Goal: Contribute content: Contribute content

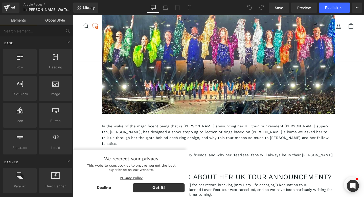
scroll to position [182, 0]
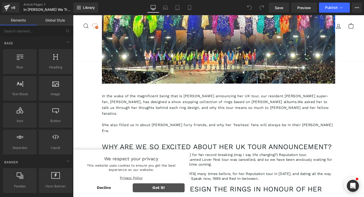
click at [159, 196] on span "Got it!" at bounding box center [163, 195] width 55 height 9
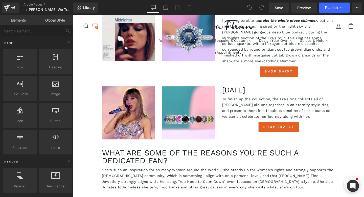
scroll to position [1077, 0]
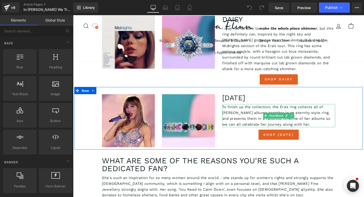
click at [252, 108] on p "To finish up the collection, the Era’s ring collects all of [PERSON_NAME] album…" at bounding box center [289, 120] width 119 height 24
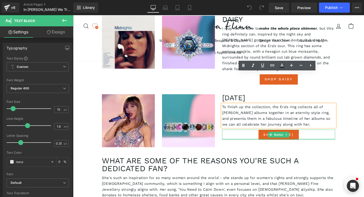
click at [243, 144] on div at bounding box center [289, 144] width 119 height 1
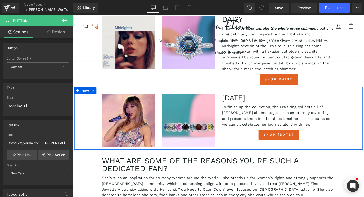
click at [227, 103] on div "[DATE] Heading To finish up the collection, the Era’s ring collects all of [PER…" at bounding box center [289, 122] width 126 height 48
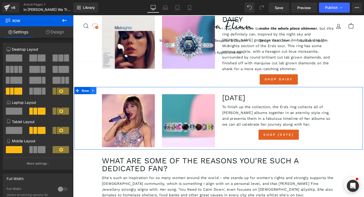
click at [93, 93] on icon at bounding box center [93, 94] width 1 height 2
click at [93, 92] on icon at bounding box center [94, 94] width 4 height 4
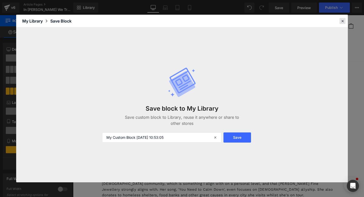
click at [341, 20] on icon at bounding box center [342, 21] width 5 height 5
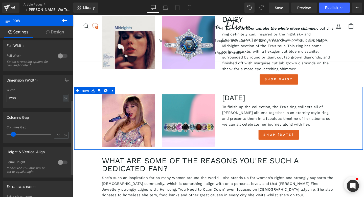
scroll to position [0, 0]
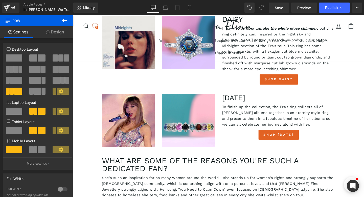
click at [64, 18] on icon at bounding box center [64, 20] width 6 height 6
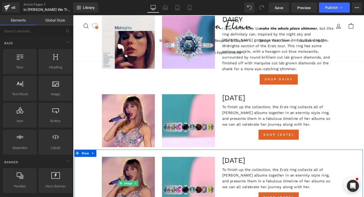
click at [129, 164] on img at bounding box center [131, 192] width 56 height 56
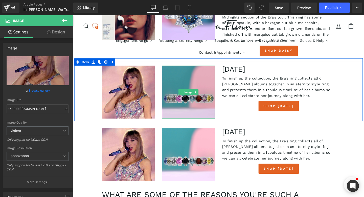
scroll to position [1112, 0]
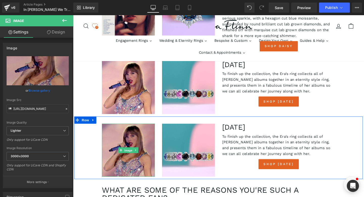
click at [131, 154] on span "Image" at bounding box center [131, 157] width 11 height 6
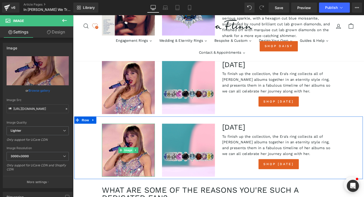
click at [131, 154] on span "Image" at bounding box center [131, 157] width 11 height 6
click at [140, 155] on icon at bounding box center [139, 156] width 3 height 3
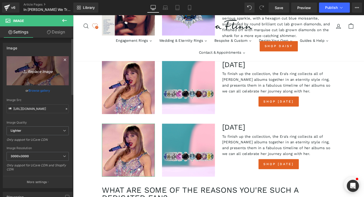
click at [37, 70] on icon "Replace Image" at bounding box center [37, 70] width 40 height 6
type input "C:\fakepath\[PERSON_NAME]–_The_Life_of_a_Showgirl_(album_cover).png"
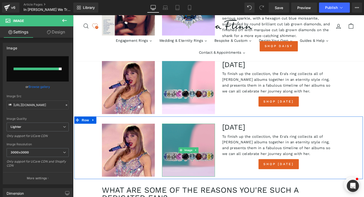
type input "[URL][DOMAIN_NAME]"
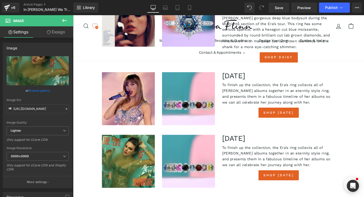
scroll to position [1138, 0]
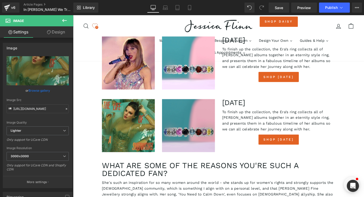
click at [186, 103] on img at bounding box center [194, 131] width 56 height 56
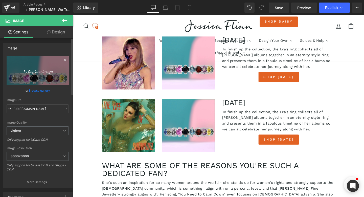
click at [36, 70] on icon "Replace Image" at bounding box center [37, 70] width 40 height 6
type input "C:\fakepath\showgirl1.png"
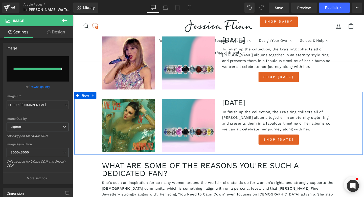
type input "[URL][DOMAIN_NAME]"
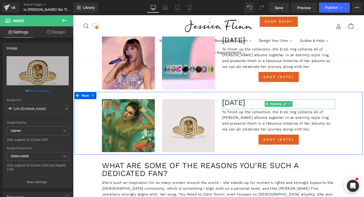
click at [239, 103] on h3 "[DATE]" at bounding box center [289, 107] width 119 height 8
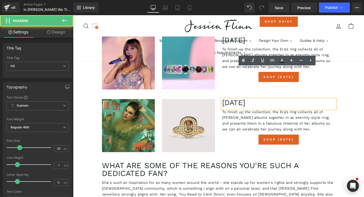
click at [239, 103] on h3 "[DATE]" at bounding box center [289, 107] width 119 height 8
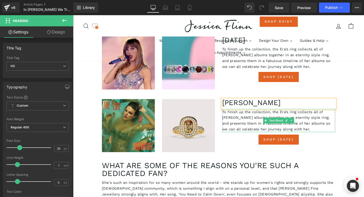
click at [259, 113] on p "To finish up the collection, the Era’s ring collects all of [PERSON_NAME] album…" at bounding box center [289, 125] width 119 height 24
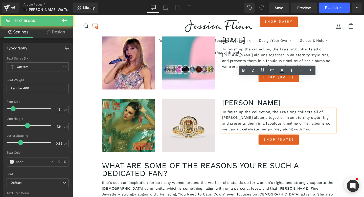
click at [259, 113] on p "To finish up the collection, the Era’s ring collects all of [PERSON_NAME] album…" at bounding box center [289, 125] width 119 height 24
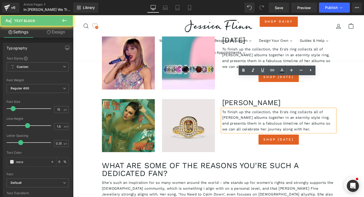
click at [259, 113] on p "To finish up the collection, the Era’s ring collects all of [PERSON_NAME] album…" at bounding box center [289, 125] width 119 height 24
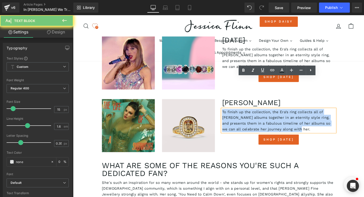
click at [259, 113] on p "To finish up the collection, the Era’s ring collects all of [PERSON_NAME] album…" at bounding box center [289, 125] width 119 height 24
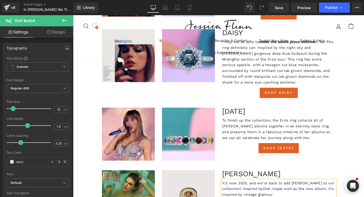
scroll to position [1074, 0]
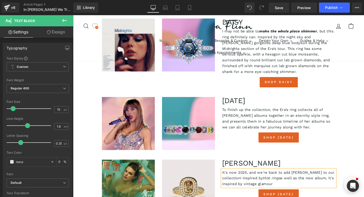
click at [242, 177] on p "It's now 2025, and we're back to add [PERSON_NAME] to our collection! Inspired …" at bounding box center [289, 186] width 119 height 18
click at [241, 177] on p "It's now 2025, and we're back to add [PERSON_NAME] to our collection! Inspired …" at bounding box center [289, 186] width 119 height 18
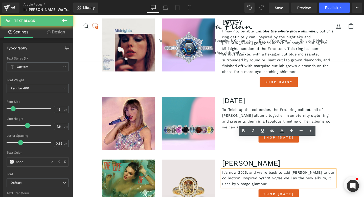
click at [241, 177] on p "It's now 2025, and we're back to add [PERSON_NAME] to our collection! Inspired …" at bounding box center [289, 186] width 119 height 18
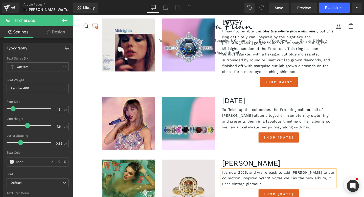
click at [275, 177] on p "It's now 2025, and we're back to add [PERSON_NAME] to our collection! Inspired …" at bounding box center [289, 186] width 119 height 18
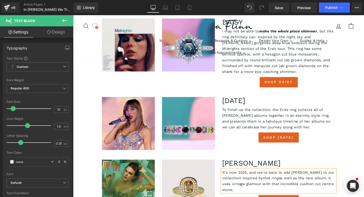
drag, startPoint x: 273, startPoint y: 163, endPoint x: 239, endPoint y: 159, distance: 33.8
click at [239, 177] on p "It's now 2025, and we're back to add [PERSON_NAME] to our collection! Inspired …" at bounding box center [289, 189] width 119 height 24
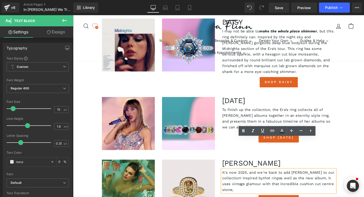
click at [254, 177] on p "It's now 2025, and we're back to add [PERSON_NAME] to our collection! Inspired …" at bounding box center [289, 189] width 119 height 24
drag, startPoint x: 289, startPoint y: 160, endPoint x: 240, endPoint y: 159, distance: 49.3
click at [240, 177] on p "It's now 2025, and we're back to add [PERSON_NAME] to our collection! Inspired …" at bounding box center [289, 189] width 119 height 24
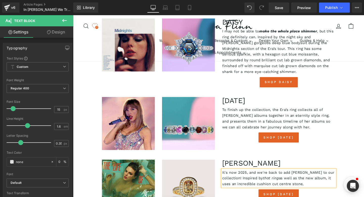
click at [324, 177] on p "It's now 2025, and we're back to add [PERSON_NAME] to our collection! Inspired …" at bounding box center [289, 186] width 119 height 18
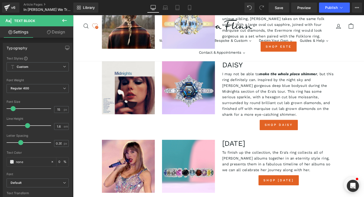
scroll to position [1110, 0]
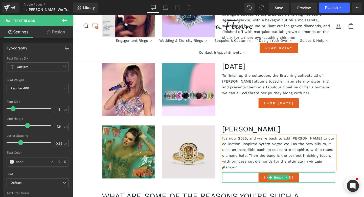
click at [256, 180] on div "Shop [DATE]" at bounding box center [289, 185] width 119 height 11
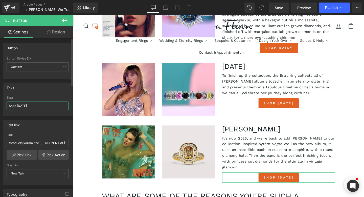
click at [21, 105] on input "Shop [DATE]" at bounding box center [38, 105] width 62 height 8
type input "Shop [PERSON_NAME]"
click at [19, 156] on link "Pick Link" at bounding box center [22, 154] width 31 height 10
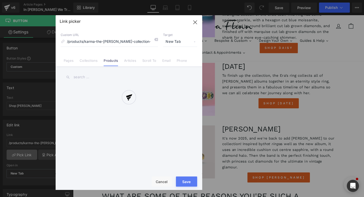
scroll to position [0, 30]
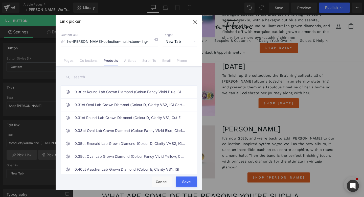
click at [87, 77] on input "text" at bounding box center [129, 76] width 136 height 11
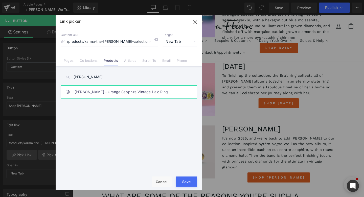
type input "[PERSON_NAME]"
click at [97, 94] on link "[PERSON_NAME] - Orange Sapphire Vintage Halo Ring" at bounding box center [130, 91] width 111 height 13
type input "/products/[PERSON_NAME]-orange-sapphire-vintage-halo-ring"
click at [186, 178] on div "Rendering Content" at bounding box center [181, 177] width 31 height 6
click at [185, 183] on button "Save" at bounding box center [186, 181] width 21 height 10
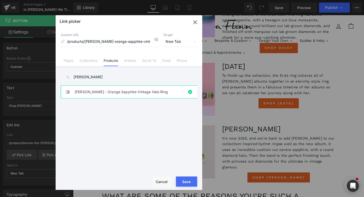
type input "/products/[PERSON_NAME]-orange-sapphire-vintage-halo-ring"
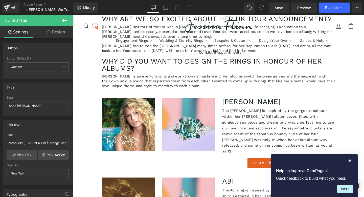
scroll to position [329, 0]
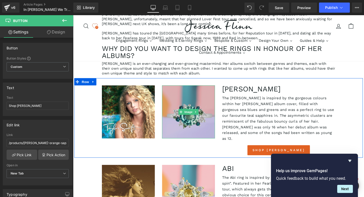
click at [203, 97] on img at bounding box center [194, 117] width 56 height 56
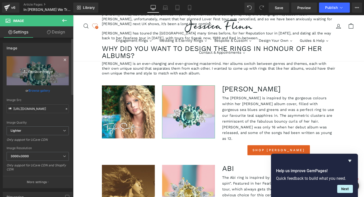
click at [37, 71] on icon "Replace Image" at bounding box center [37, 70] width 40 height 6
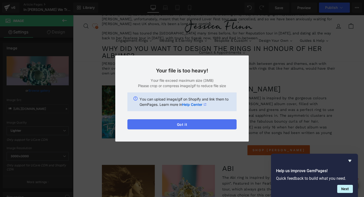
click at [156, 123] on button "Got it" at bounding box center [181, 124] width 109 height 10
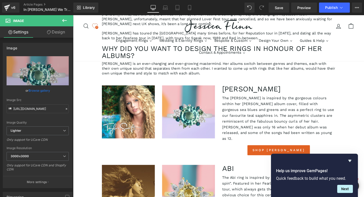
click at [65, 19] on icon at bounding box center [64, 20] width 6 height 6
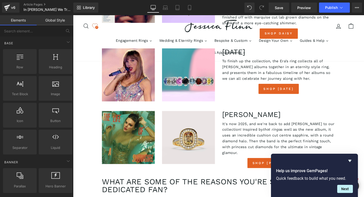
scroll to position [1120, 0]
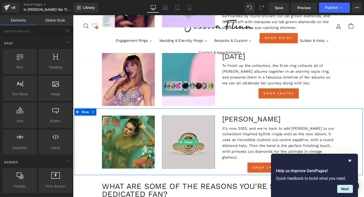
click at [191, 120] on img at bounding box center [194, 148] width 56 height 56
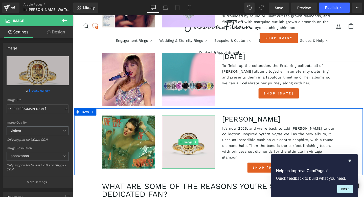
click at [202, 148] on icon at bounding box center [202, 149] width 1 height 2
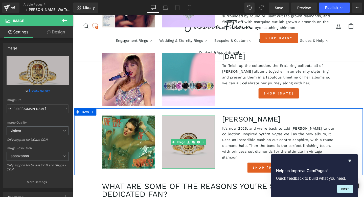
click at [193, 120] on img at bounding box center [194, 148] width 56 height 56
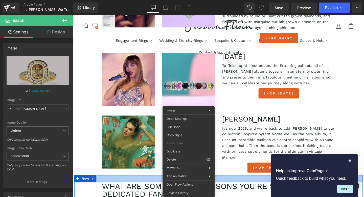
click at [242, 183] on div at bounding box center [225, 187] width 303 height 8
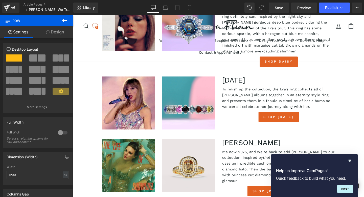
scroll to position [1110, 0]
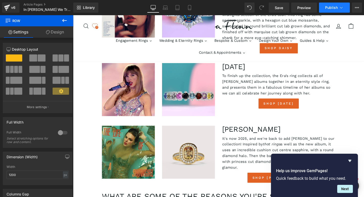
click at [327, 7] on span "Publish" at bounding box center [331, 8] width 13 height 4
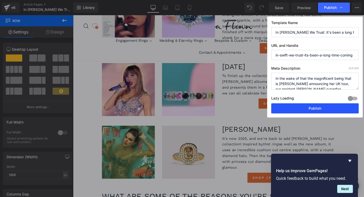
click at [301, 110] on button "Publish" at bounding box center [314, 108] width 87 height 10
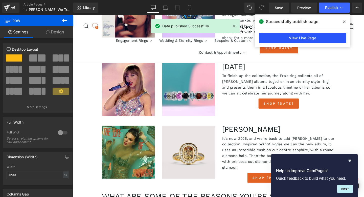
click at [297, 39] on link "View Live Page" at bounding box center [302, 38] width 87 height 10
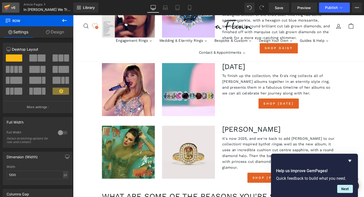
click at [10, 7] on div "v6" at bounding box center [13, 7] width 6 height 7
